Goal: Task Accomplishment & Management: Manage account settings

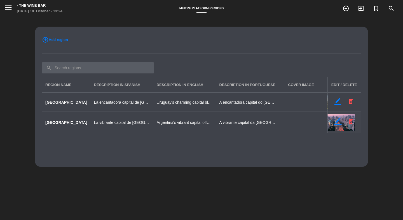
click at [336, 122] on icon "border_color" at bounding box center [337, 120] width 7 height 7
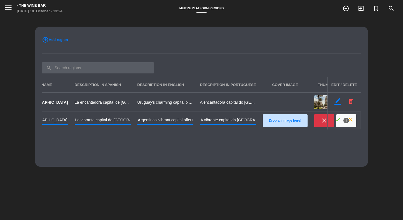
scroll to position [0, 45]
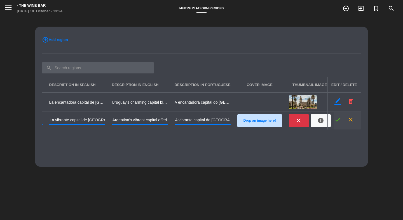
click at [337, 118] on icon "check" at bounding box center [337, 119] width 7 height 7
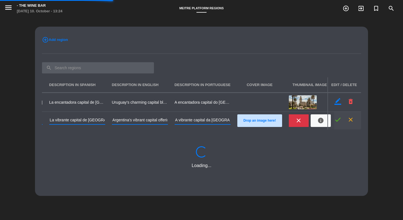
scroll to position [0, 34]
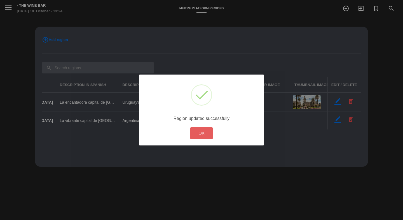
click at [196, 129] on button "OK" at bounding box center [201, 133] width 23 height 12
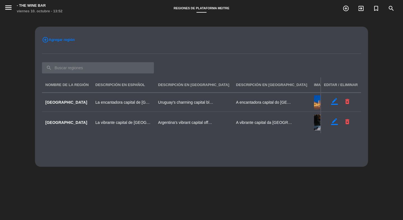
click at [65, 39] on span "Agregar región" at bounding box center [62, 40] width 26 height 6
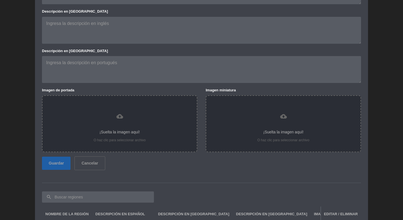
scroll to position [94, 0]
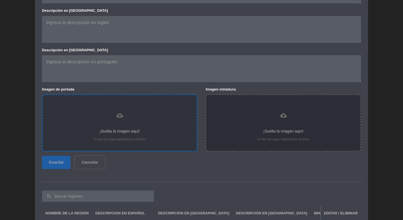
click at [120, 117] on icon "cloud_upload" at bounding box center [119, 115] width 7 height 7
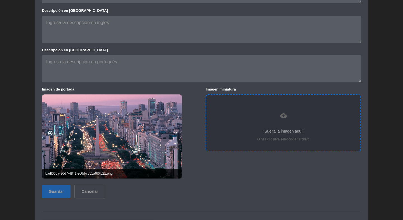
click at [249, 128] on div "¡Suelta la imagen aquí!" at bounding box center [283, 131] width 143 height 6
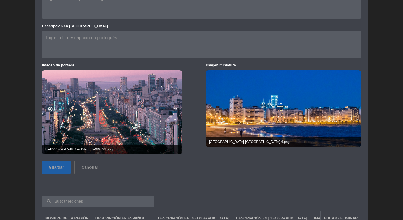
scroll to position [119, 0]
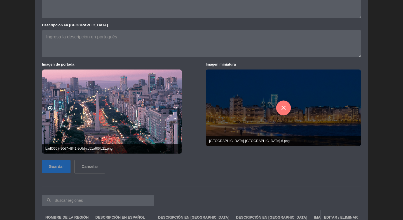
click at [281, 107] on icon "close" at bounding box center [282, 107] width 7 height 7
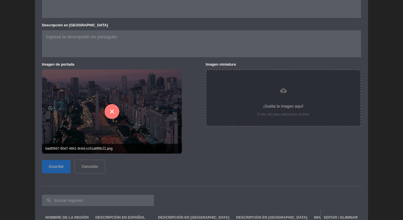
click at [115, 111] on icon "close" at bounding box center [111, 111] width 7 height 7
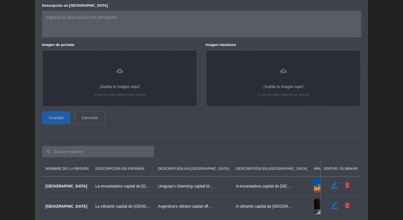
scroll to position [151, 0]
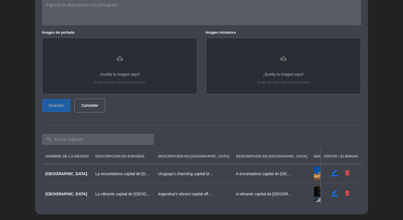
click at [85, 108] on button "Cancelar" at bounding box center [89, 105] width 30 height 14
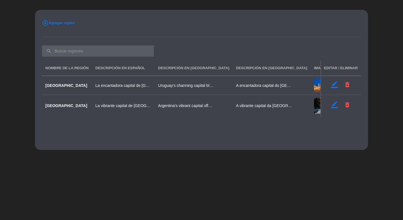
scroll to position [0, 0]
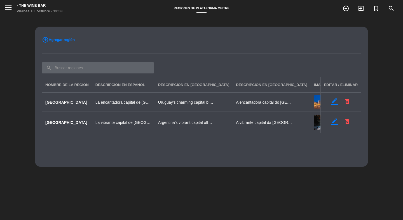
click at [105, 64] on input "text" at bounding box center [98, 67] width 112 height 11
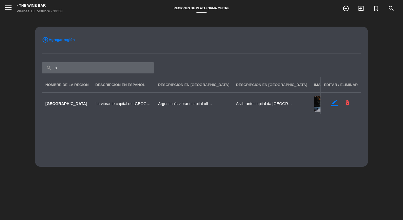
type input "bu"
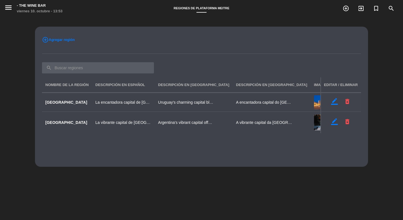
click at [330, 102] on div "border_color delete_forever" at bounding box center [341, 102] width 34 height 9
click at [334, 101] on icon "border_color" at bounding box center [333, 100] width 7 height 7
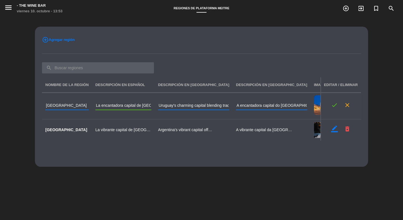
click at [149, 107] on input "La encantadora capital de [GEOGRAPHIC_DATA] que combina tradición culinaria rio…" at bounding box center [123, 106] width 56 height 8
click at [346, 105] on icon "close" at bounding box center [346, 104] width 7 height 7
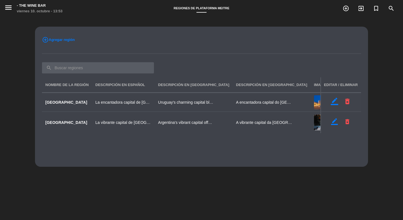
click at [336, 101] on icon "border_color" at bounding box center [333, 100] width 7 height 7
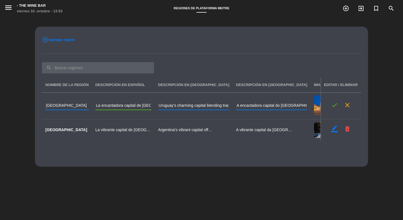
click at [145, 106] on input "La encantadora capital de [GEOGRAPHIC_DATA] que combina tradición culinaria rio…" at bounding box center [123, 106] width 56 height 8
click at [199, 43] on div "add_circle_outline Agregar región" at bounding box center [201, 40] width 327 height 9
click at [350, 108] on div "check close" at bounding box center [341, 106] width 34 height 9
click at [349, 105] on icon "close" at bounding box center [346, 104] width 7 height 7
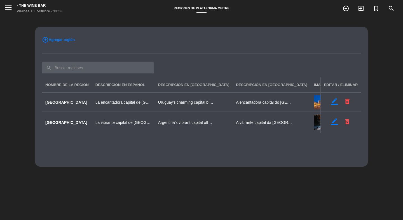
click at [237, 53] on div at bounding box center [201, 53] width 327 height 17
click at [184, 55] on div at bounding box center [201, 53] width 327 height 17
